Goal: Task Accomplishment & Management: Manage account settings

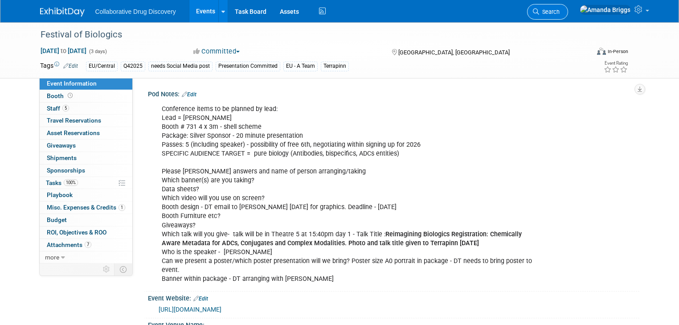
click at [560, 14] on span "Search" at bounding box center [549, 11] width 20 height 7
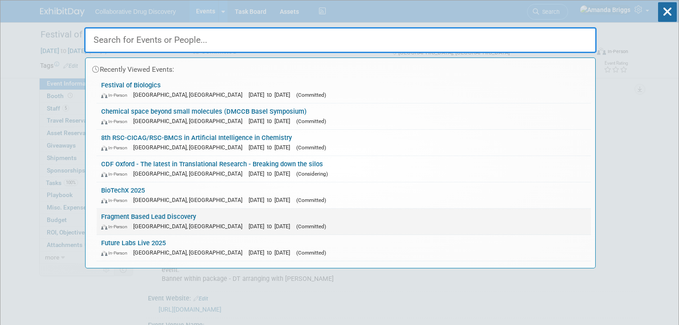
click at [151, 216] on link "Fragment Based Lead Discovery In-Person Cambridge, United Kingdom Sep 21, 2025 …" at bounding box center [344, 222] width 494 height 26
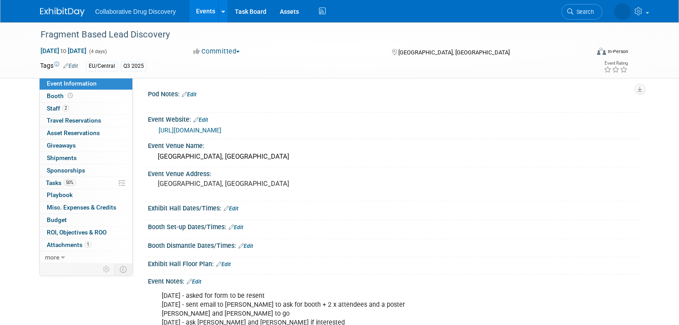
scroll to position [107, 0]
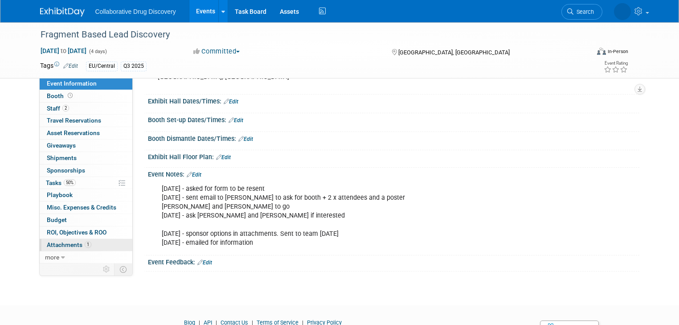
click at [63, 244] on span "Attachments 1" at bounding box center [69, 244] width 45 height 7
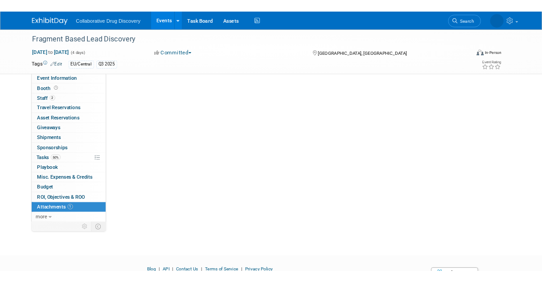
scroll to position [0, 0]
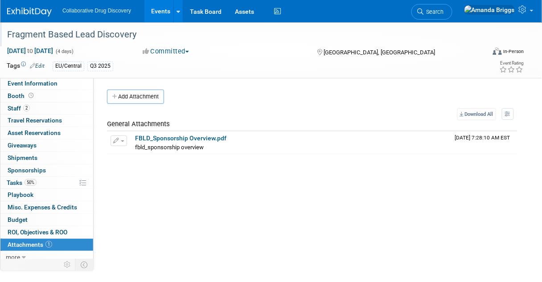
click at [153, 34] on div "Fragment Based Lead Discovery" at bounding box center [242, 35] width 476 height 16
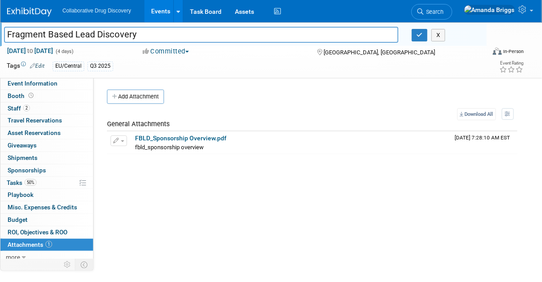
drag, startPoint x: 153, startPoint y: 34, endPoint x: 8, endPoint y: 32, distance: 145.3
click at [8, 32] on input "Fragment Based Lead Discovery" at bounding box center [201, 35] width 394 height 16
click at [181, 141] on div "FBLD_Sponsorship Overview.pdf" at bounding box center [291, 139] width 313 height 8
click at [181, 141] on link "FBLD_Sponsorship Overview.pdf" at bounding box center [180, 138] width 91 height 7
click at [40, 84] on span "Event Information" at bounding box center [33, 83] width 50 height 7
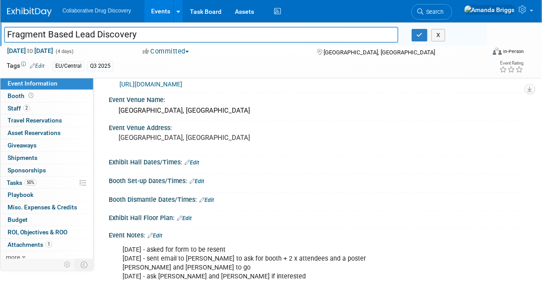
scroll to position [143, 0]
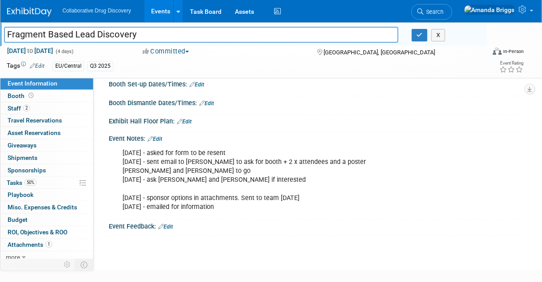
click at [162, 136] on link "Edit" at bounding box center [154, 139] width 15 height 6
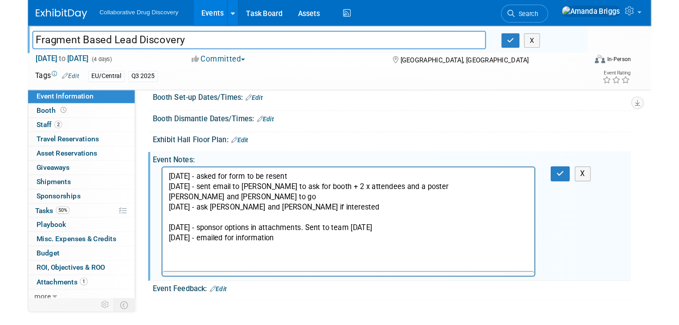
scroll to position [0, 0]
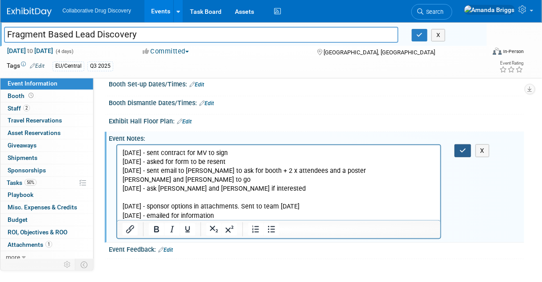
click at [457, 148] on button "button" at bounding box center [462, 150] width 16 height 13
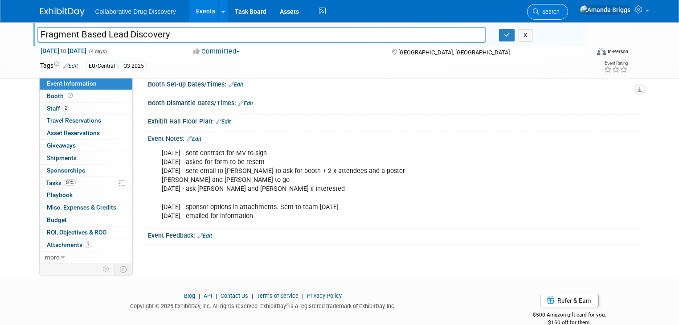
click at [560, 14] on span "Search" at bounding box center [549, 11] width 20 height 7
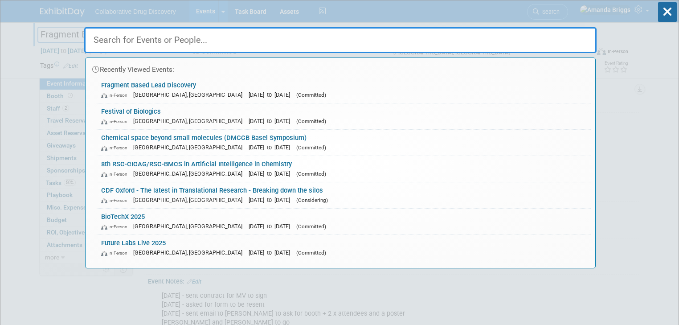
click at [216, 38] on input "text" at bounding box center [340, 40] width 512 height 26
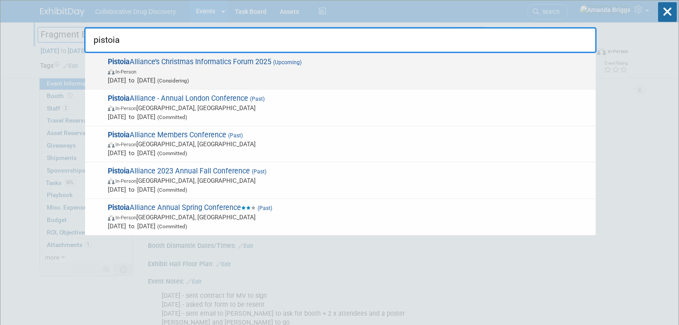
type input "pistoia"
click at [200, 61] on span "Pistoia Alliance’s Christmas Informatics Forum 2025 (Upcoming) In-Person [DATE]…" at bounding box center [348, 70] width 486 height 27
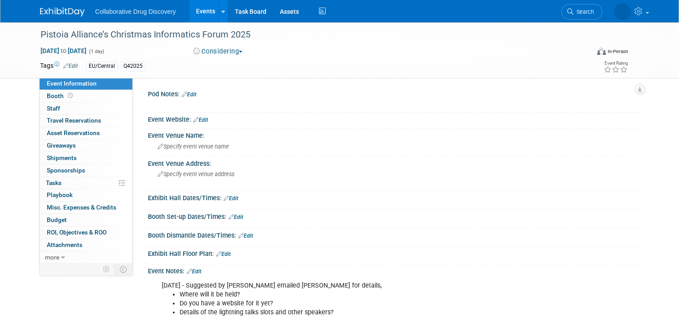
click at [239, 53] on button "Considering" at bounding box center [218, 51] width 56 height 9
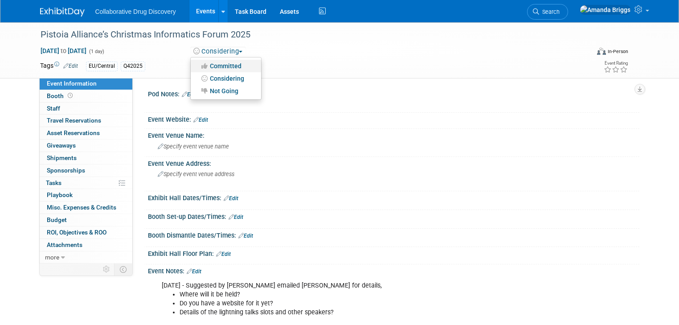
click at [230, 68] on link "Committed" at bounding box center [226, 66] width 70 height 12
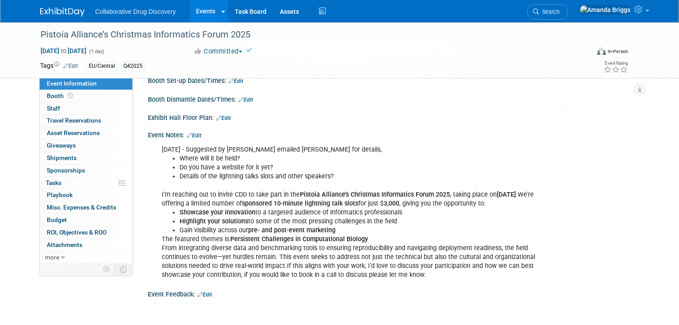
scroll to position [143, 0]
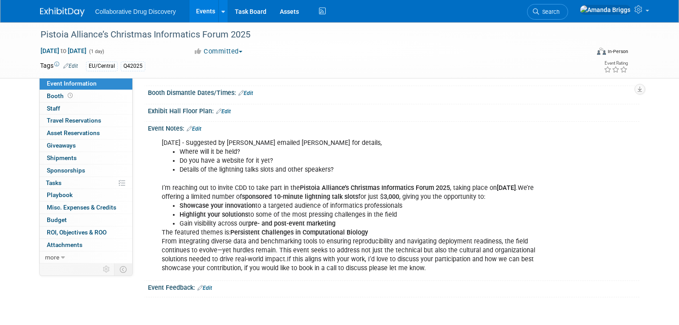
click at [192, 126] on link "Edit" at bounding box center [194, 129] width 15 height 6
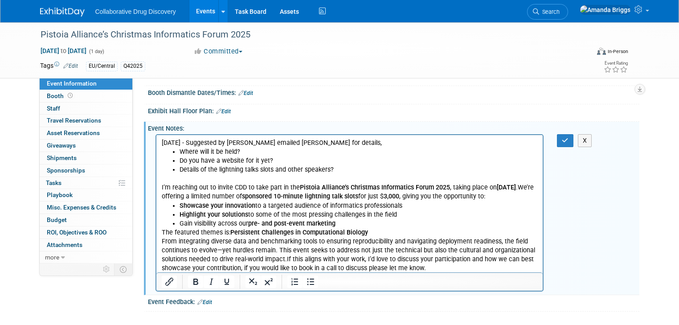
scroll to position [0, 0]
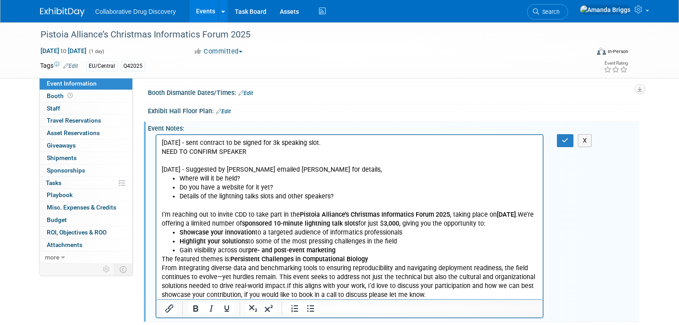
click at [357, 142] on p "21AUG2025 - sent contract to be signed for 3k speaking slot." at bounding box center [349, 143] width 377 height 9
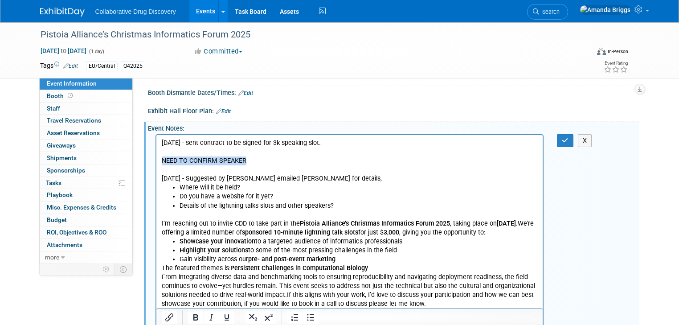
drag, startPoint x: 254, startPoint y: 161, endPoint x: 162, endPoint y: 164, distance: 91.9
click at [162, 164] on p "NEED TO CONFIRM SPEAKER" at bounding box center [349, 160] width 377 height 9
click at [192, 317] on icon "Bold" at bounding box center [195, 317] width 11 height 11
click at [254, 260] on b "pre- and post-event marketing" at bounding box center [291, 259] width 87 height 8
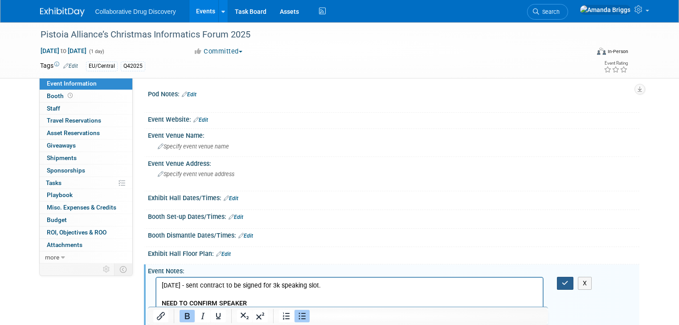
click at [569, 282] on icon "button" at bounding box center [565, 283] width 7 height 6
